Goal: Entertainment & Leisure: Browse casually

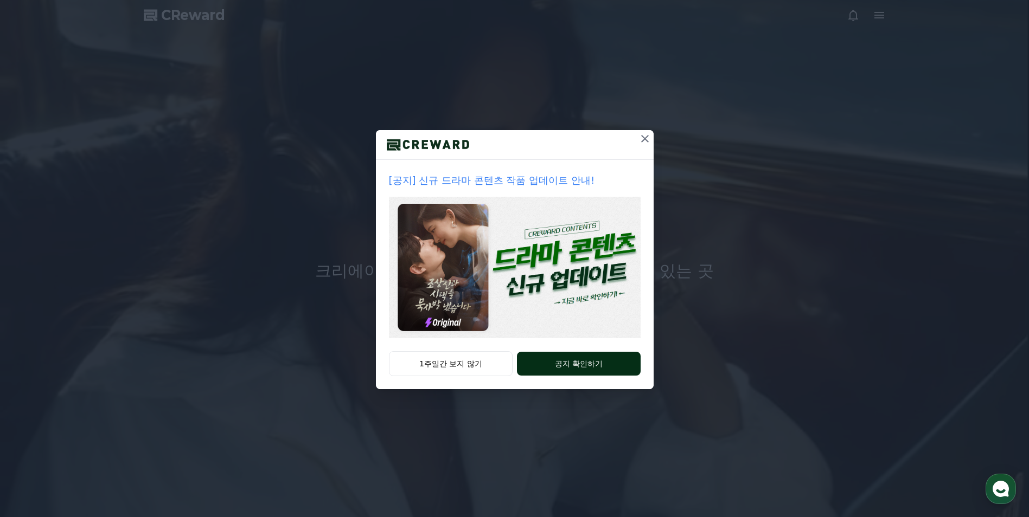
click at [569, 355] on button "공지 확인하기" at bounding box center [578, 364] width 123 height 24
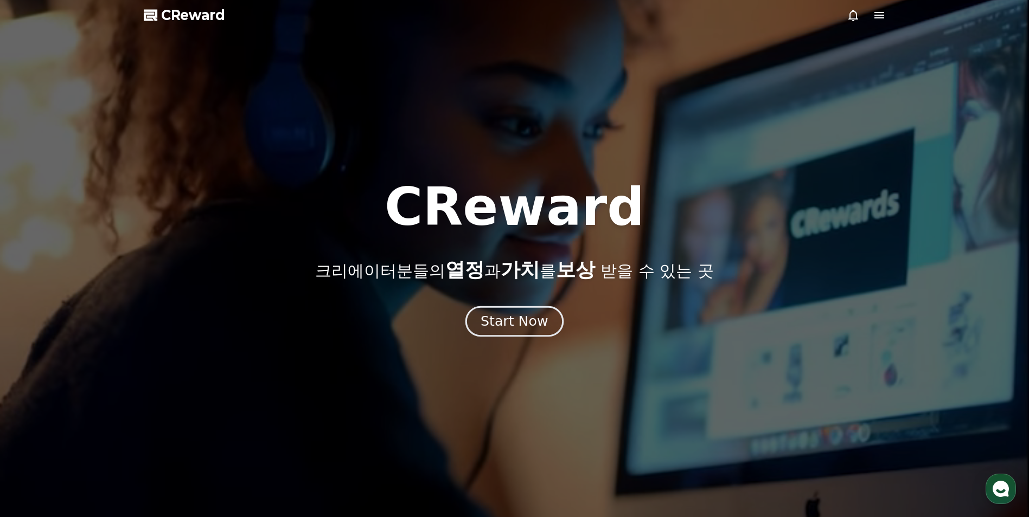
click at [545, 309] on button "Start Now" at bounding box center [514, 321] width 98 height 31
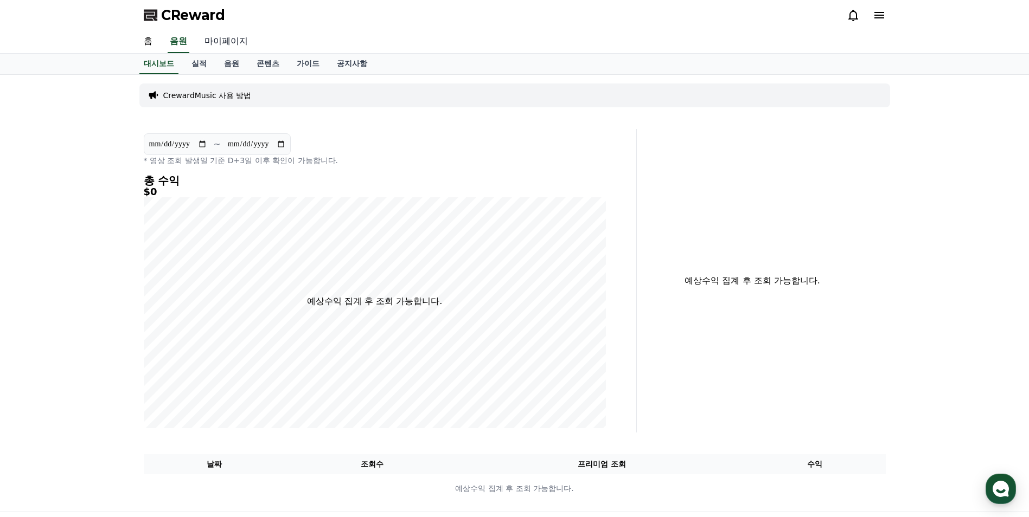
click at [239, 38] on link "마이페이지" at bounding box center [226, 41] width 61 height 23
select select "**********"
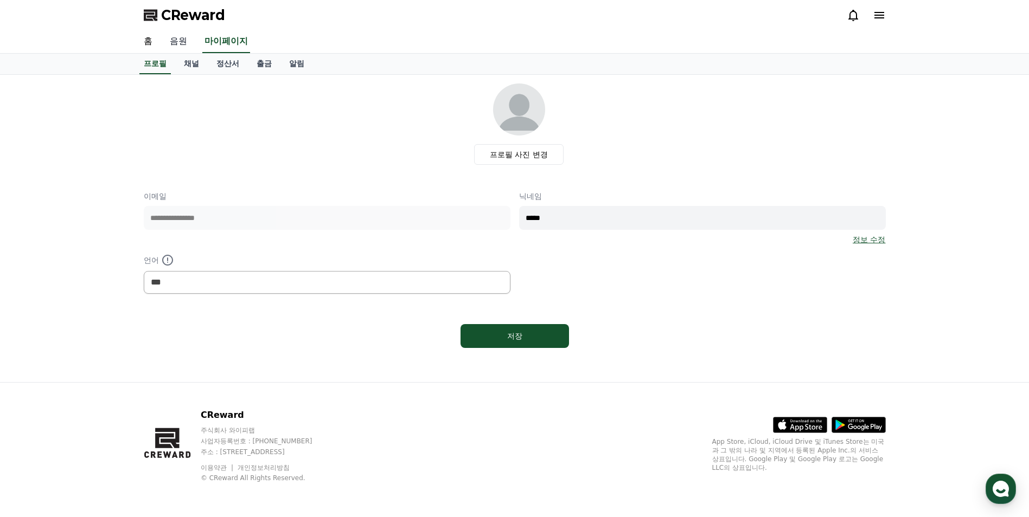
click at [182, 41] on link "음원" at bounding box center [178, 41] width 35 height 23
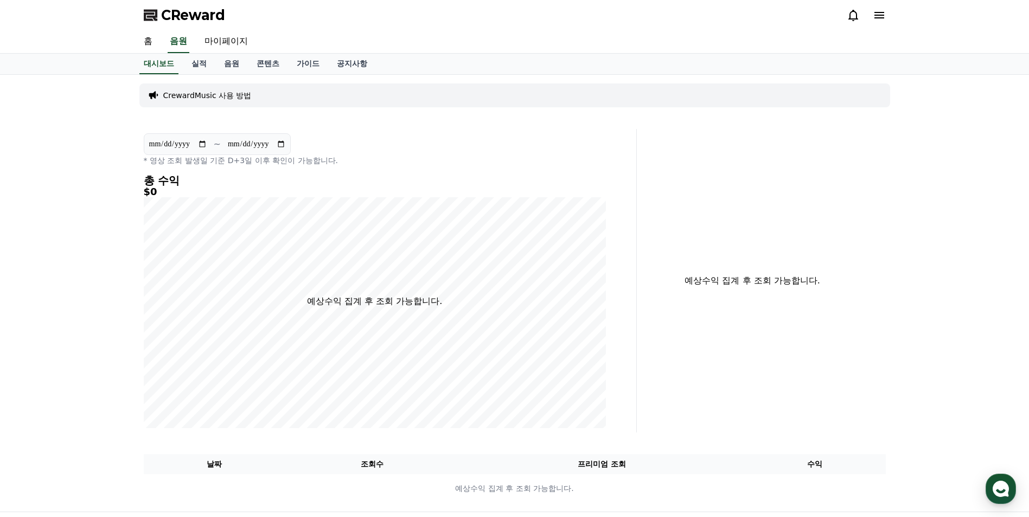
click at [204, 95] on p "CrewardMusic 사용 방법" at bounding box center [207, 95] width 88 height 11
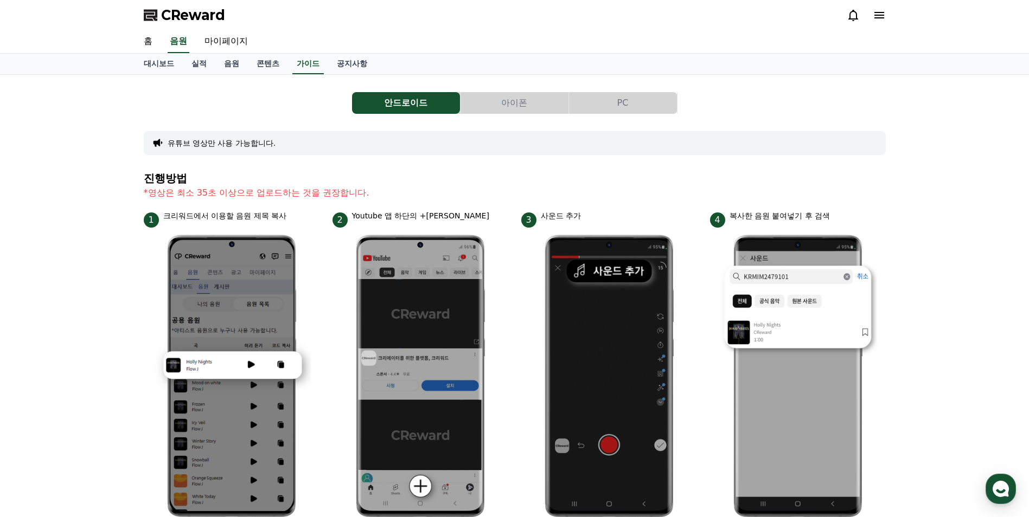
click at [619, 106] on button "PC" at bounding box center [623, 103] width 108 height 22
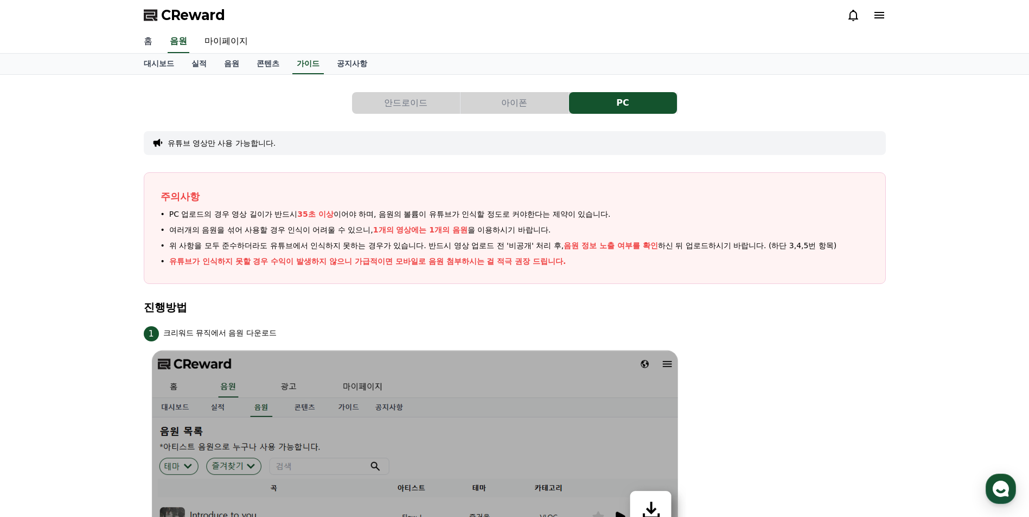
click at [142, 34] on link "홈" at bounding box center [148, 41] width 26 height 23
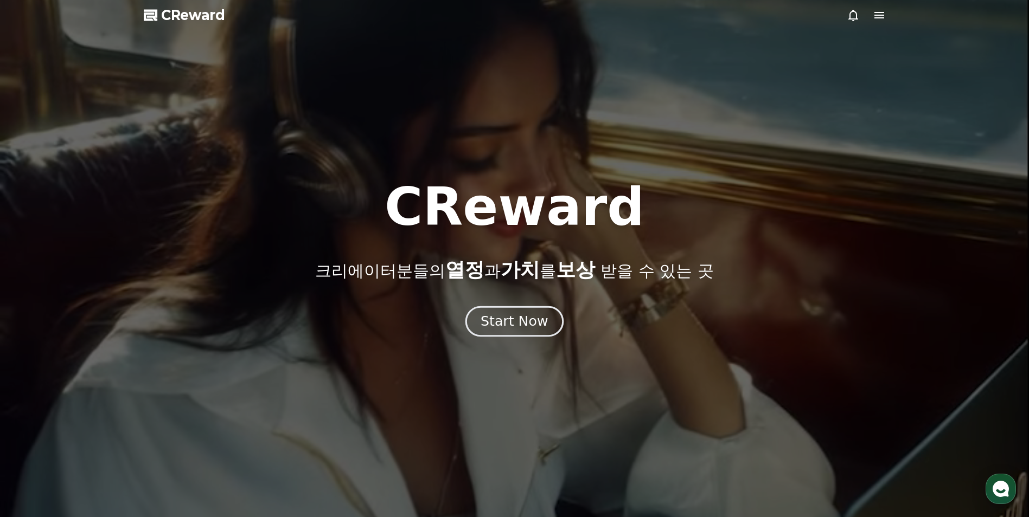
click at [524, 327] on div "Start Now" at bounding box center [513, 321] width 67 height 18
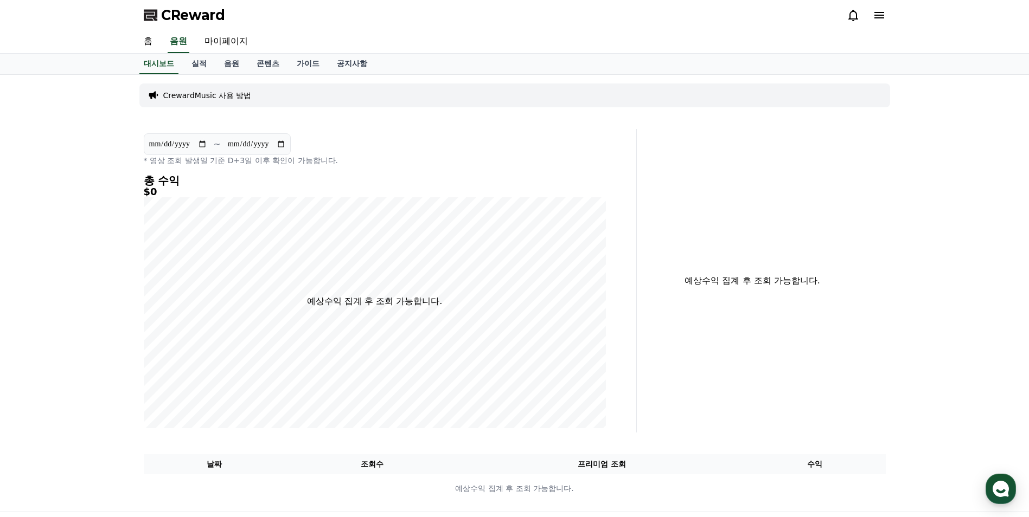
click at [197, 10] on span "CReward" at bounding box center [193, 15] width 64 height 17
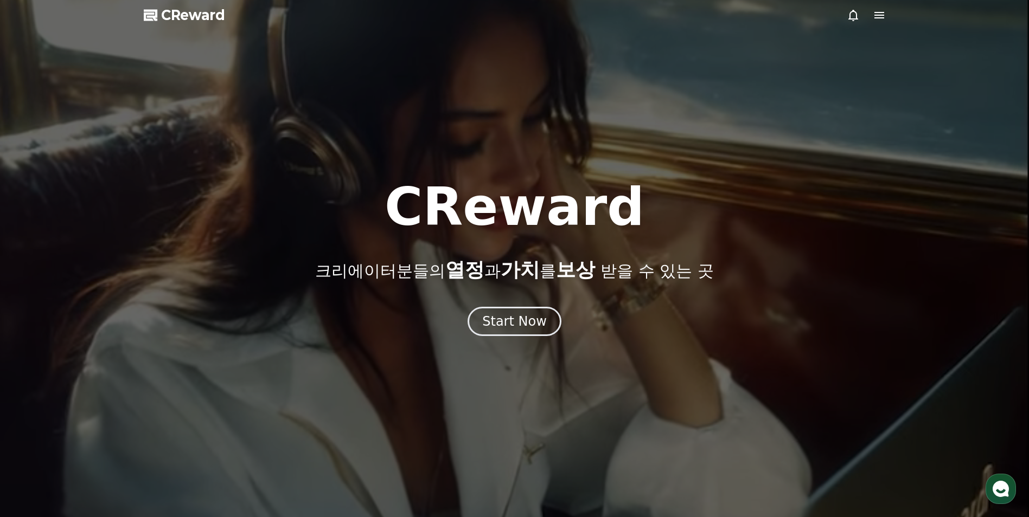
click at [870, 17] on div at bounding box center [865, 15] width 39 height 13
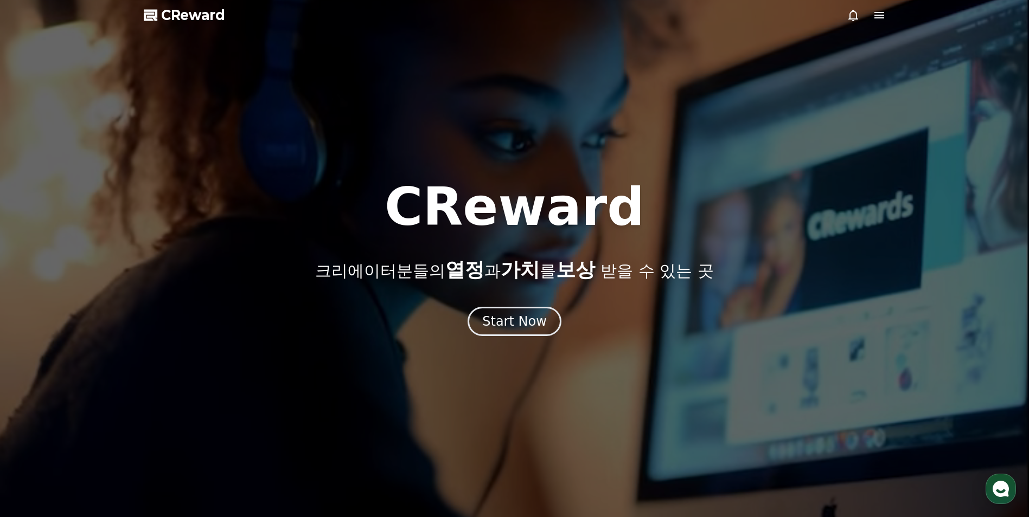
click at [876, 18] on icon at bounding box center [879, 15] width 10 height 7
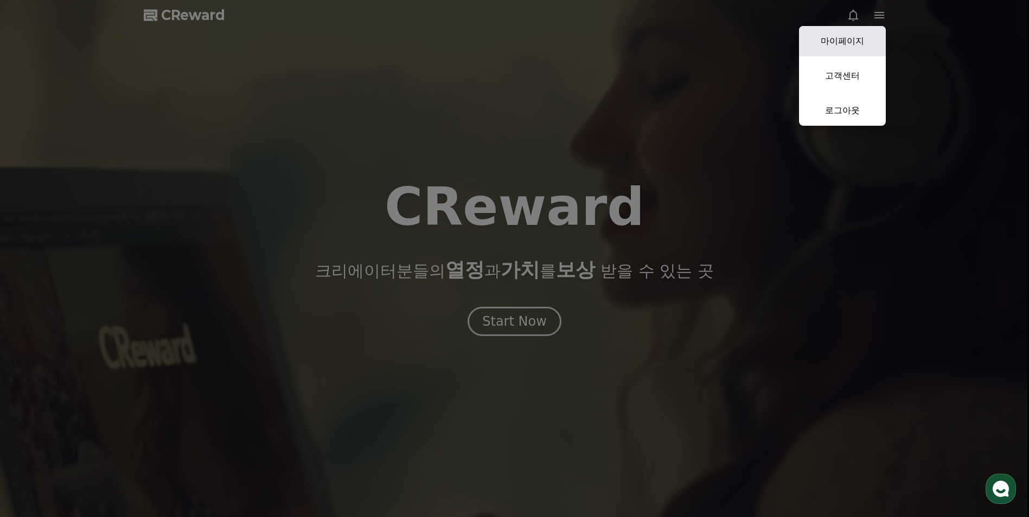
click at [862, 33] on link "마이페이지" at bounding box center [842, 41] width 87 height 30
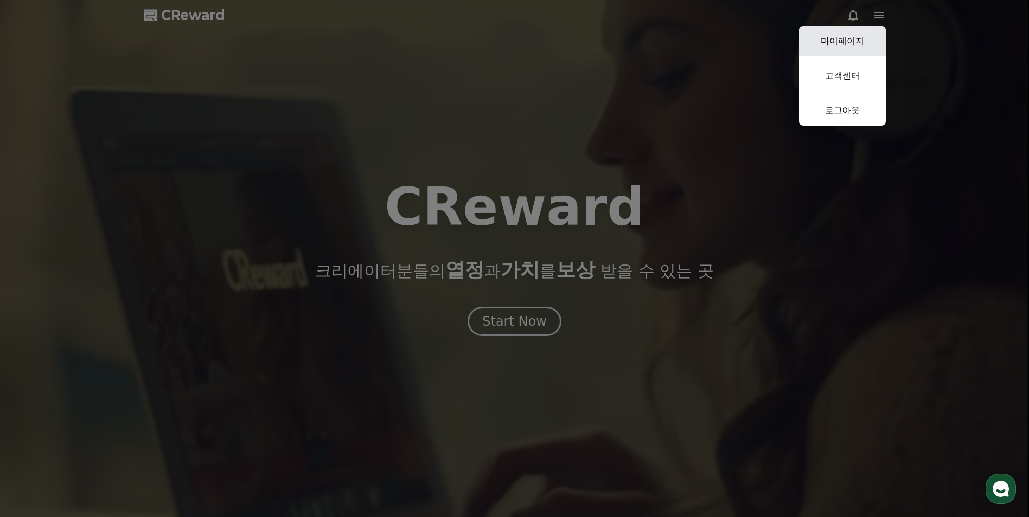
select select "**********"
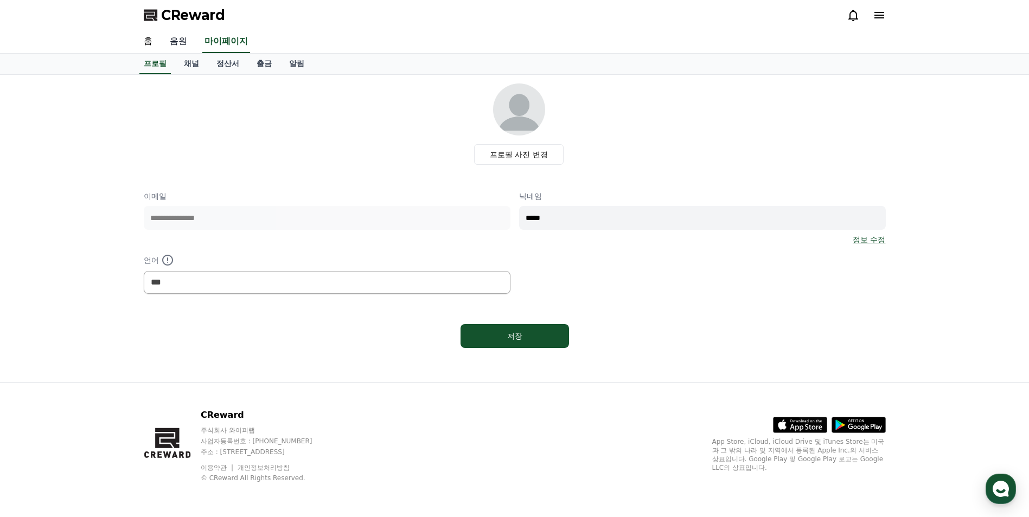
click at [185, 50] on link "음원" at bounding box center [178, 41] width 35 height 23
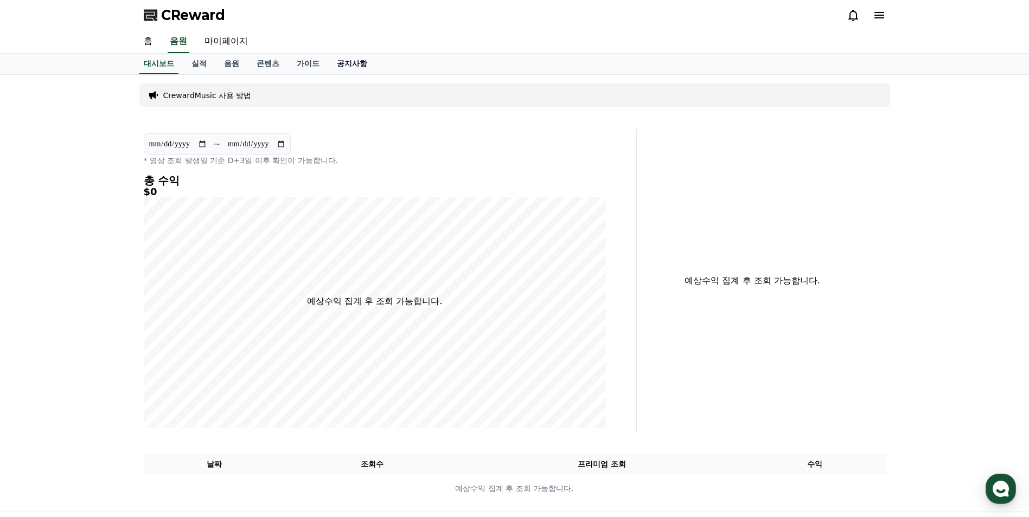
click at [339, 60] on link "공지사항" at bounding box center [352, 64] width 48 height 21
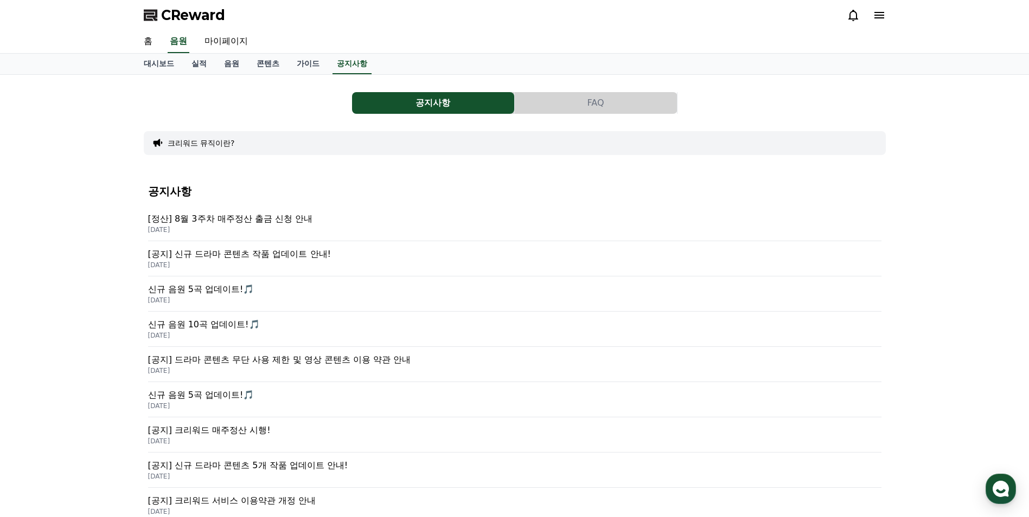
click at [261, 253] on p "[공지] 신규 드라마 콘텐츠 작품 업데이트 안내!" at bounding box center [514, 254] width 733 height 13
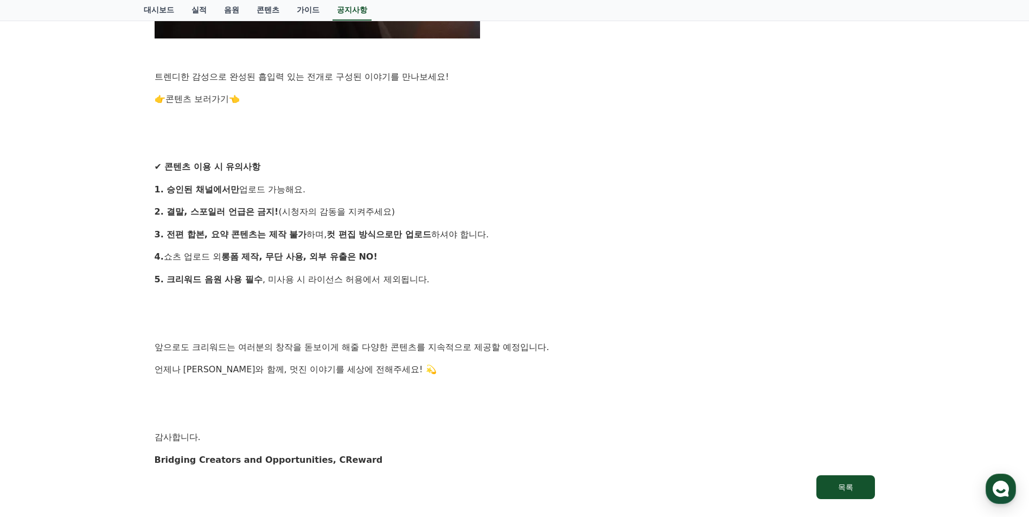
scroll to position [1061, 0]
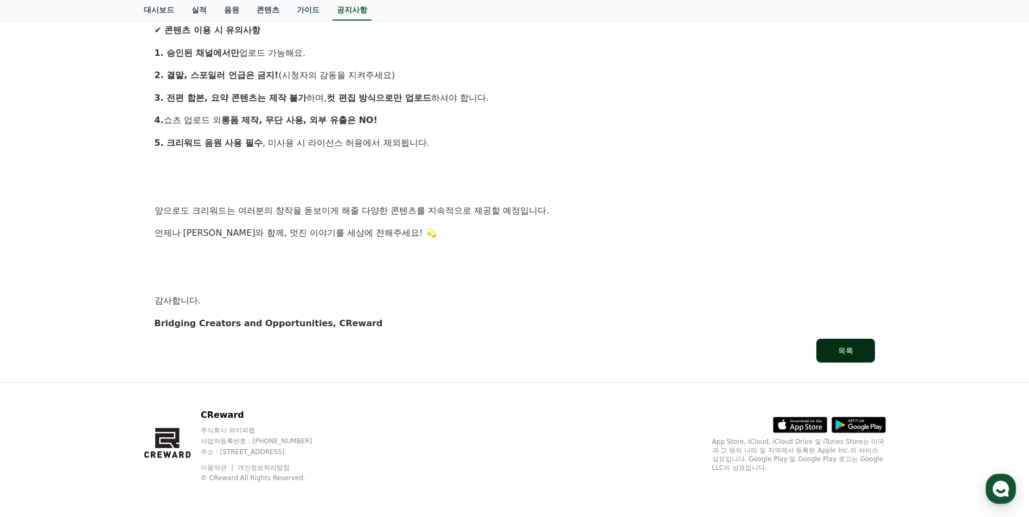
click at [855, 343] on button "목록" at bounding box center [845, 351] width 59 height 24
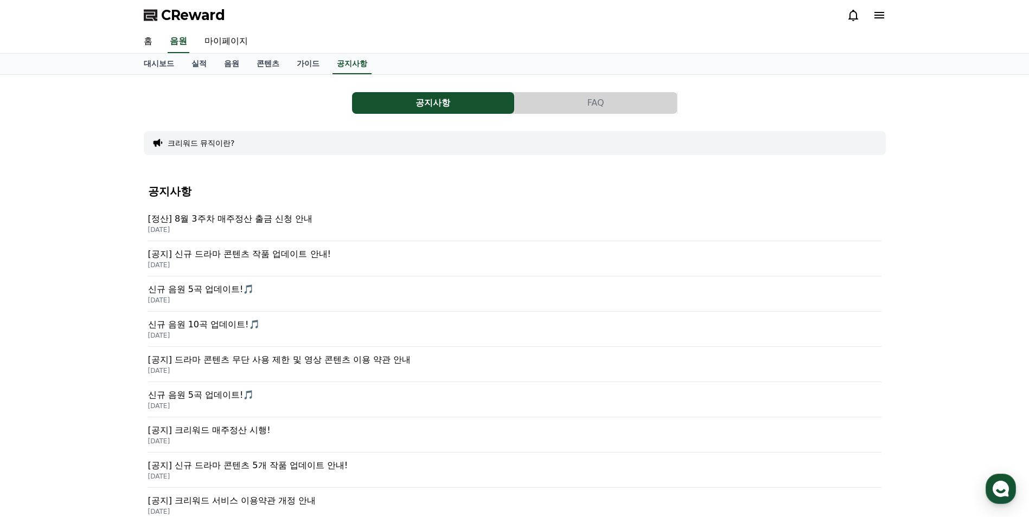
click at [318, 53] on div "홈 음원 마이페이지" at bounding box center [514, 41] width 1029 height 23
click at [308, 72] on link "가이드" at bounding box center [308, 64] width 40 height 21
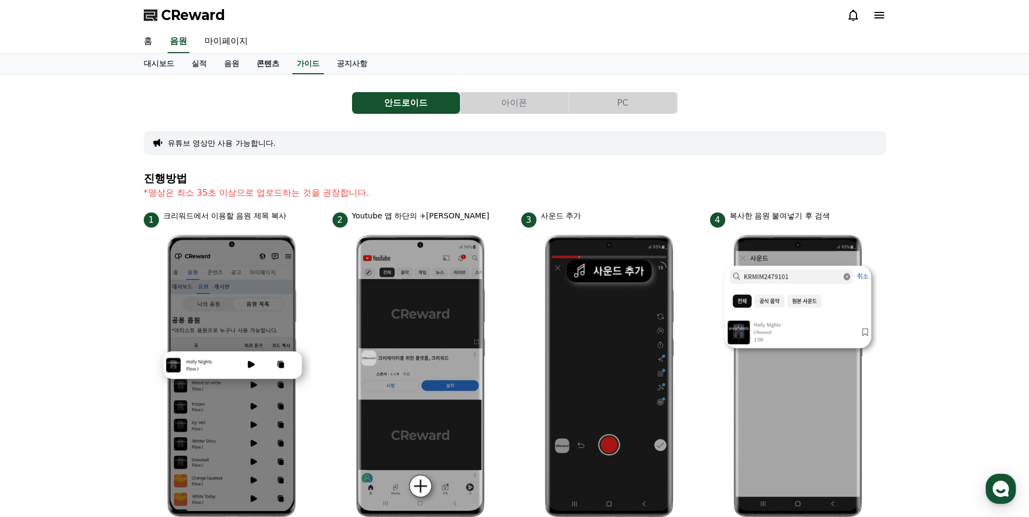
click at [262, 66] on link "콘텐츠" at bounding box center [268, 64] width 40 height 21
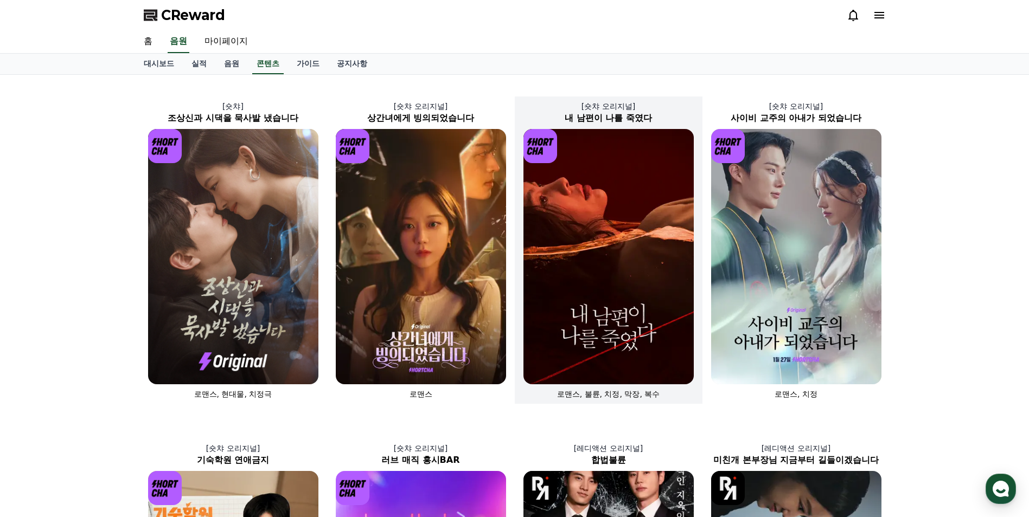
click at [650, 220] on img at bounding box center [608, 256] width 170 height 255
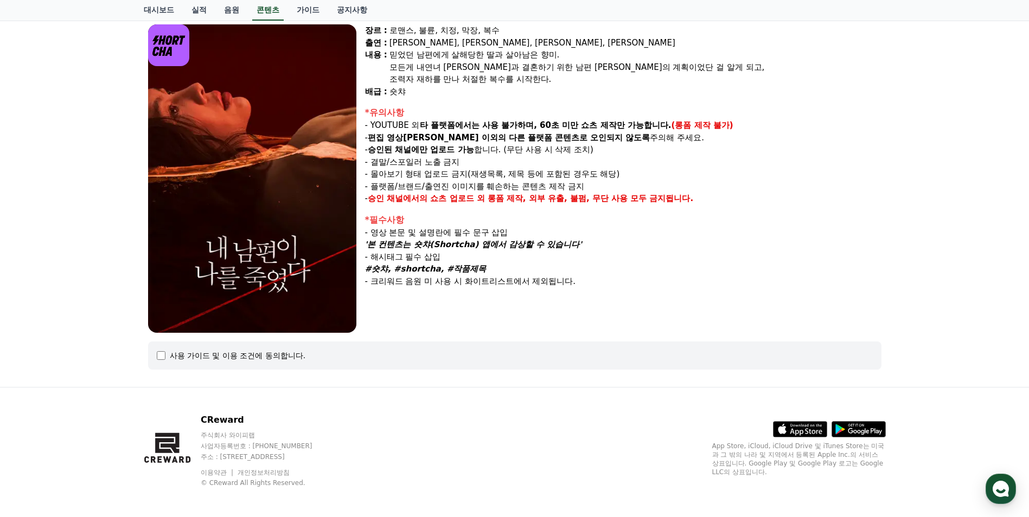
scroll to position [97, 0]
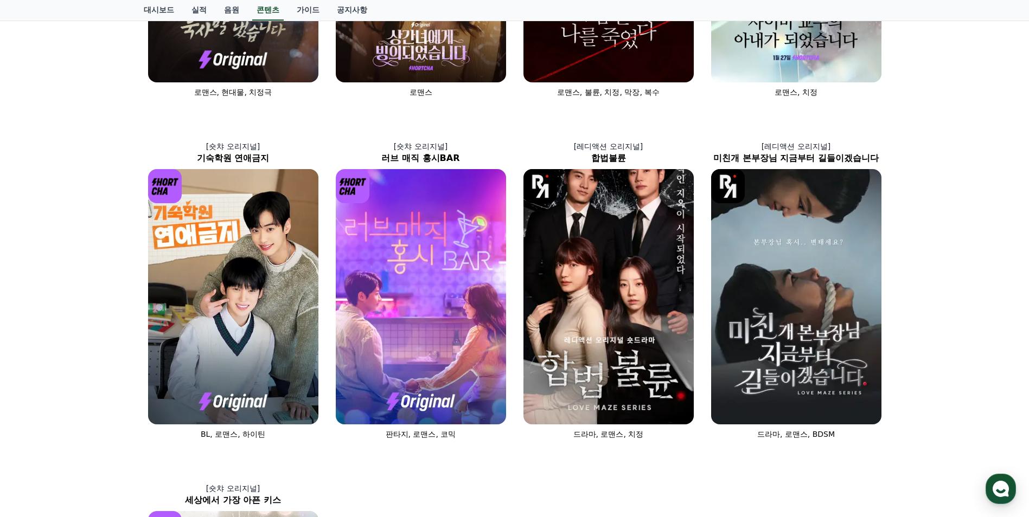
scroll to position [281, 0]
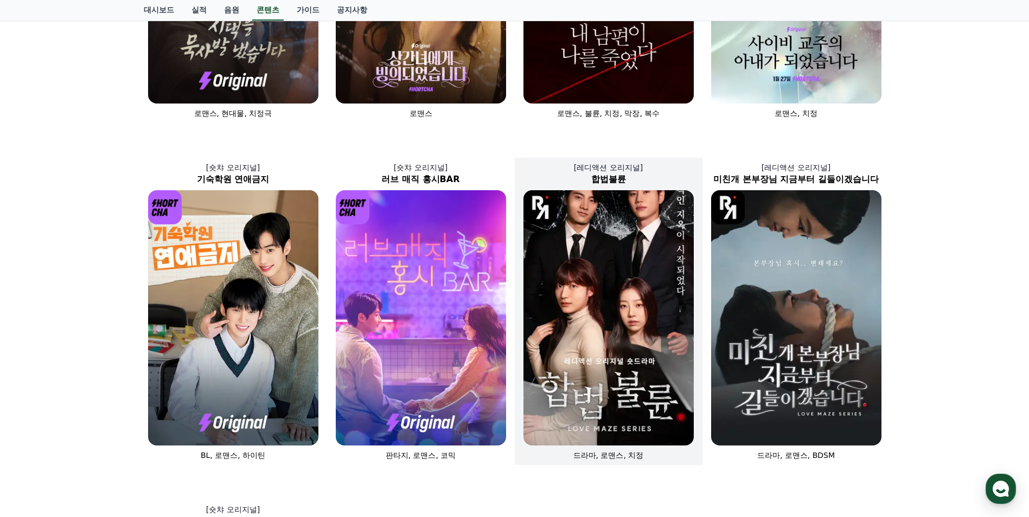
click at [635, 275] on img at bounding box center [608, 317] width 170 height 255
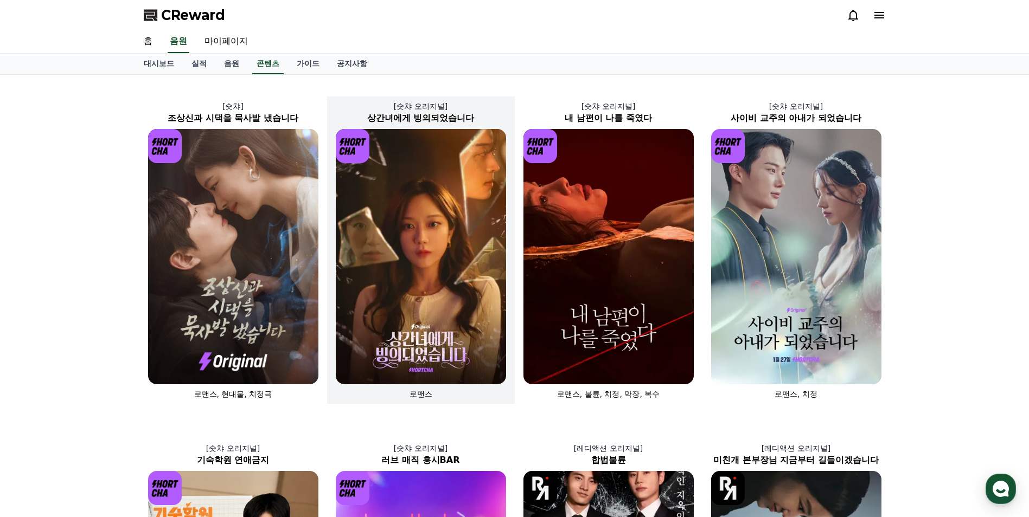
click at [405, 198] on img at bounding box center [421, 256] width 170 height 255
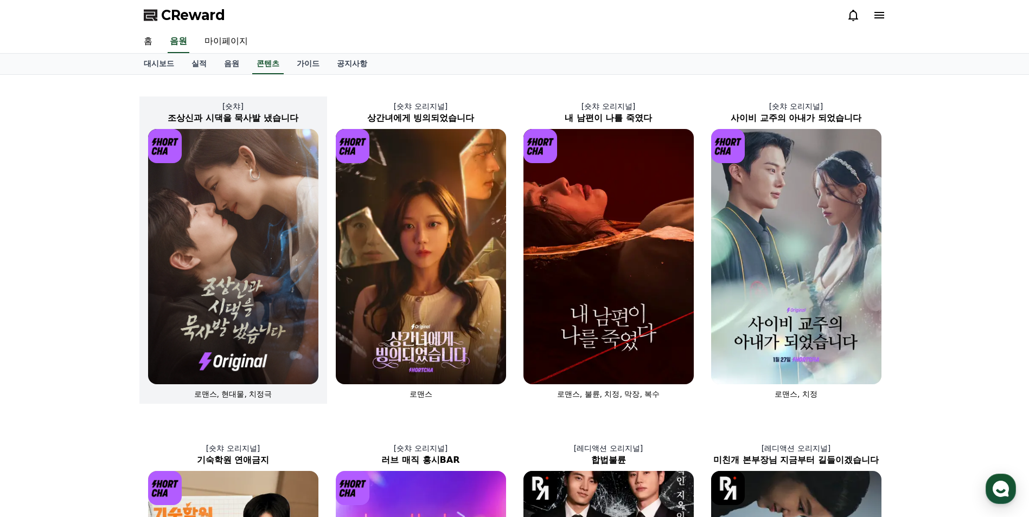
click at [223, 402] on div "[숏챠] 조상[DEMOGRAPHIC_DATA]과 시댁을 묵사발 냈습니다 로맨스, 현대물, 치정극" at bounding box center [233, 250] width 188 height 307
click at [187, 61] on link "실적" at bounding box center [199, 64] width 33 height 21
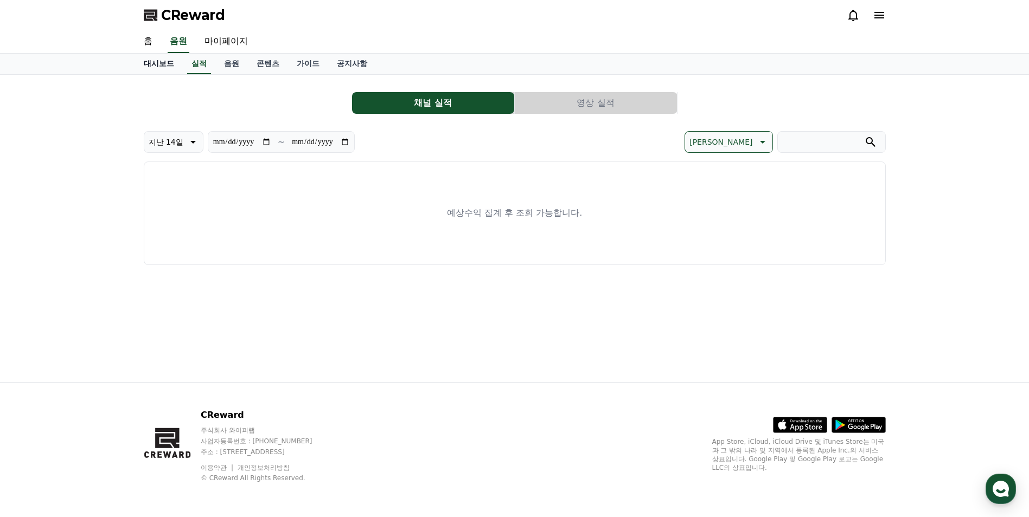
click at [161, 66] on link "대시보드" at bounding box center [159, 64] width 48 height 21
